Goal: Transaction & Acquisition: Purchase product/service

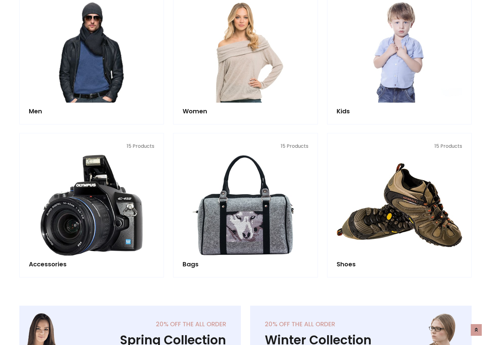
scroll to position [445, 0]
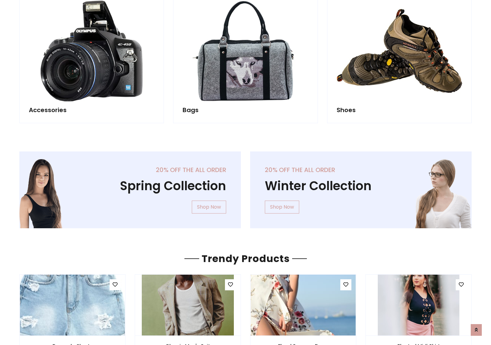
click at [246, 187] on div "20% off the all order Winter Collection Shop Now" at bounding box center [361, 194] width 231 height 87
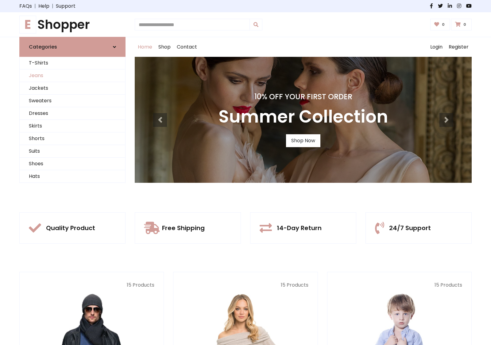
click at [72, 76] on link "Jeans" at bounding box center [73, 75] width 106 height 13
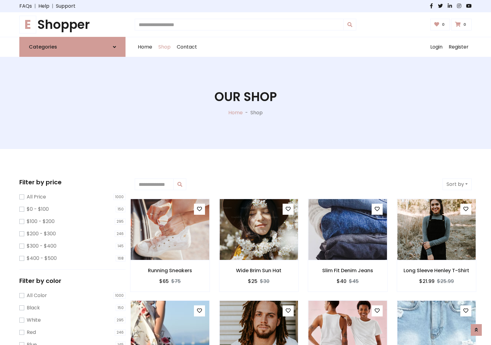
scroll to position [194, 0]
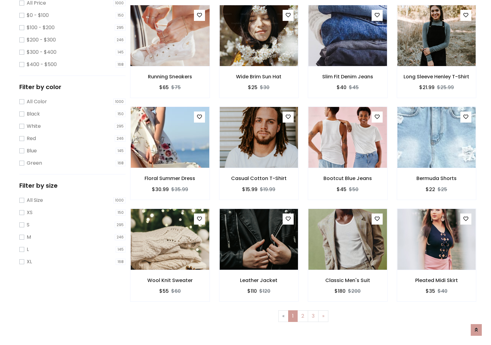
click at [170, 62] on img at bounding box center [170, 35] width 94 height 147
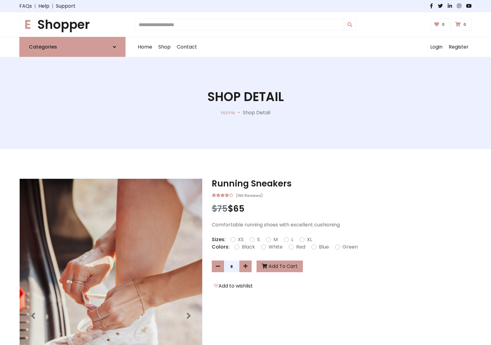
scroll to position [66, 0]
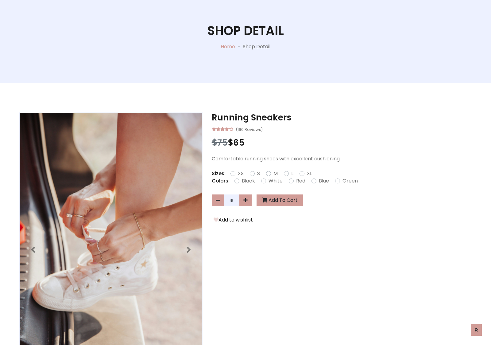
click at [300, 180] on label "Red" at bounding box center [300, 180] width 9 height 7
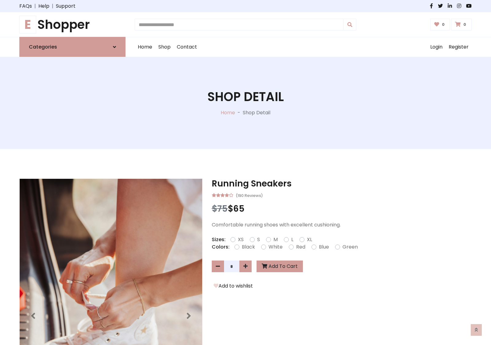
scroll to position [66, 0]
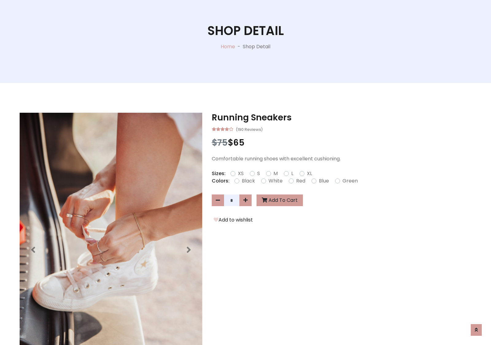
click at [246, 172] on form "XS S M L XL" at bounding box center [274, 173] width 87 height 7
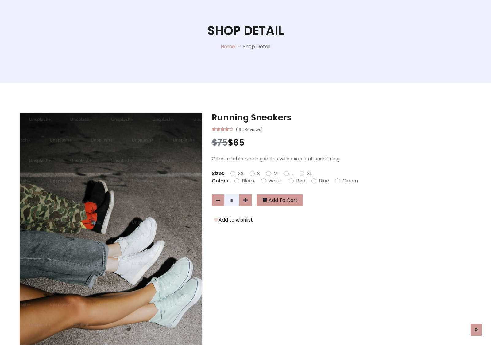
scroll to position [527, 0]
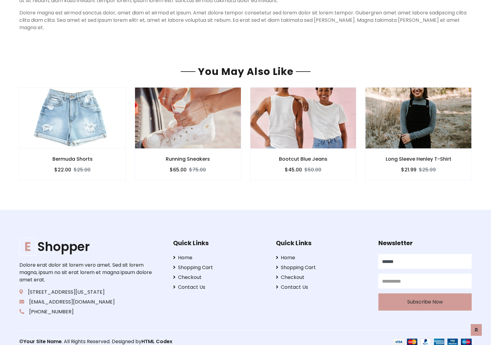
type input "******"
type input "**********"
click at [425, 294] on button "Subscribe Now" at bounding box center [424, 301] width 93 height 17
